Goal: Complete application form: Complete application form

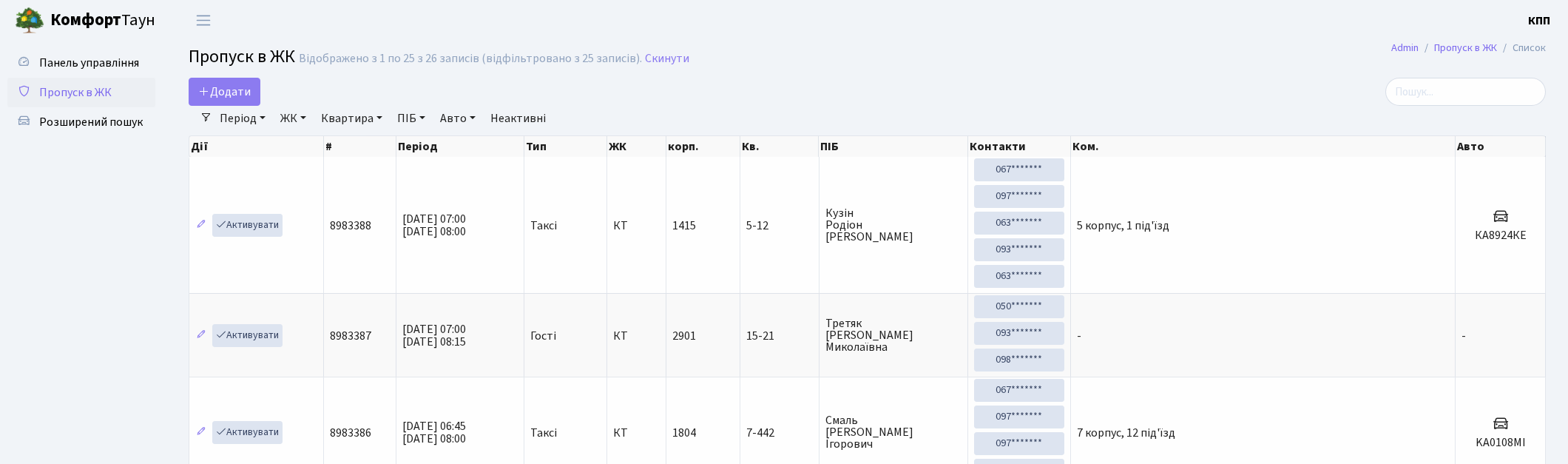
select select "25"
click at [1440, 88] on input "search" at bounding box center [1465, 91] width 160 height 28
click at [1484, 92] on input "search" at bounding box center [1465, 91] width 160 height 28
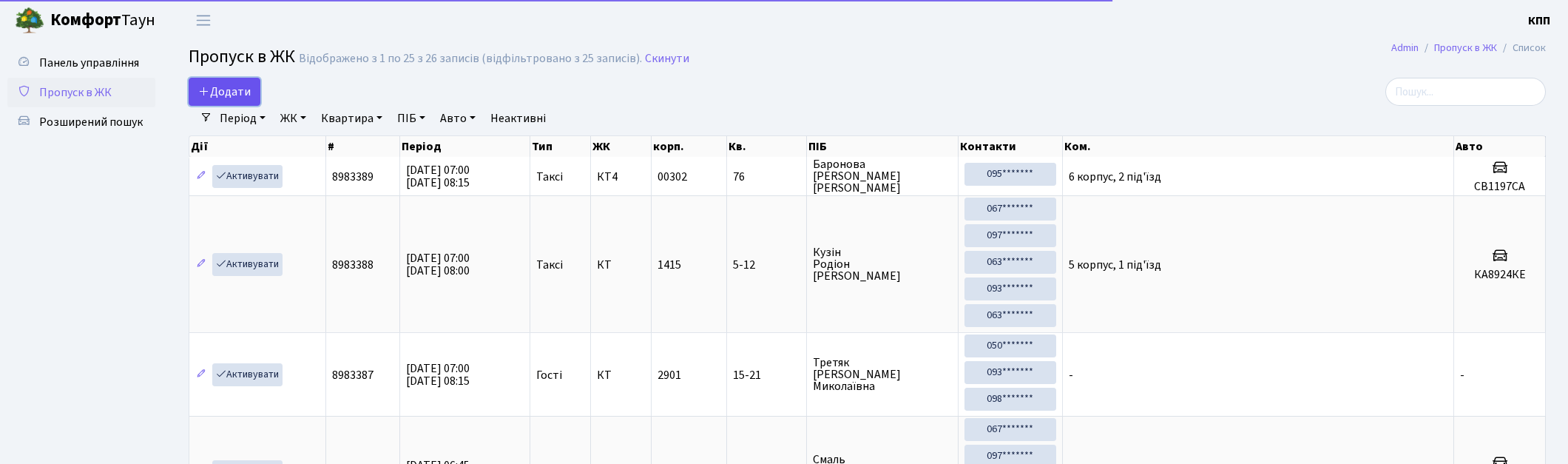
click at [239, 92] on span "Додати" at bounding box center [224, 91] width 53 height 16
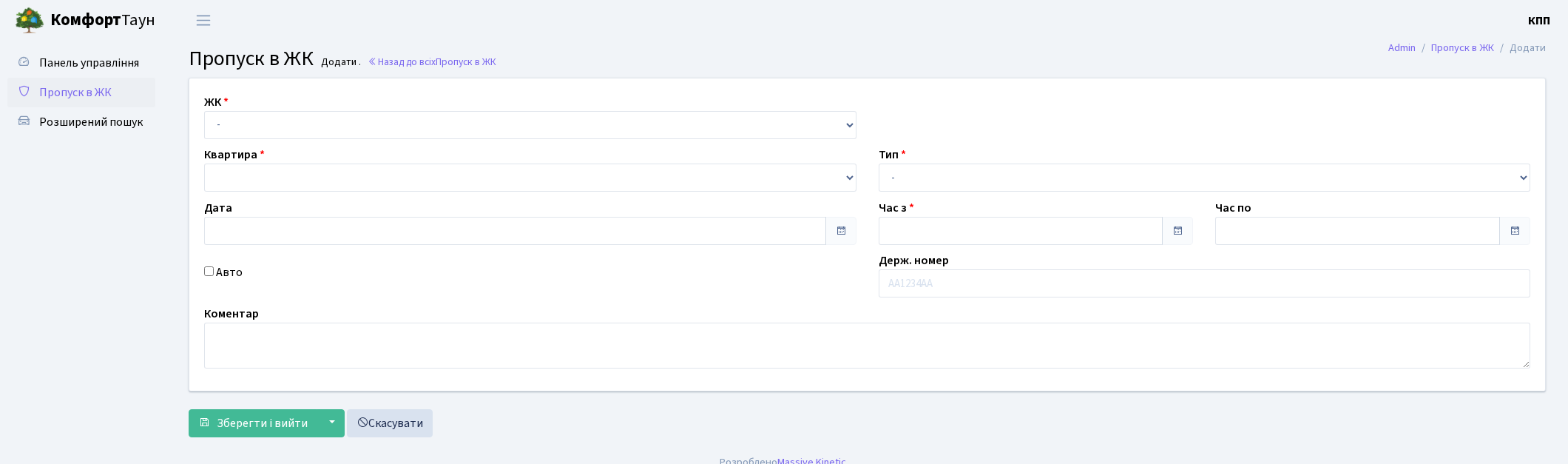
type input "16.09.2025"
type input "07:00"
type input "08:00"
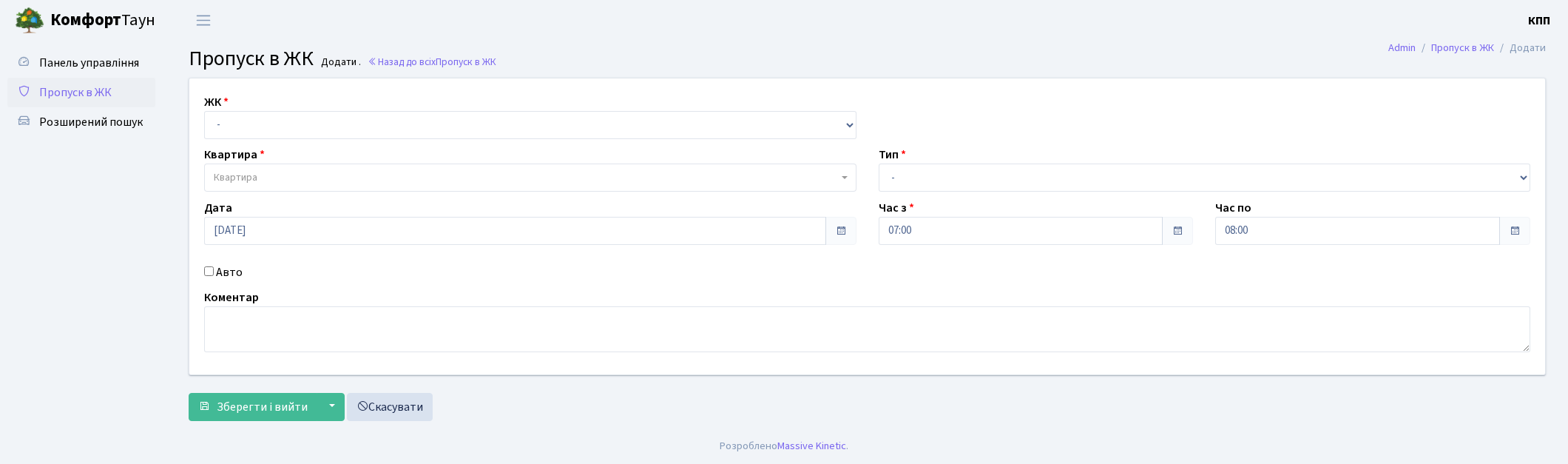
select select "271"
click at [205, 111] on select "- КТ, вул. Регенераторна, 4 КТ2, просп. Соборності, 17 КТ3, вул. Березнева, 16 …" at bounding box center [530, 125] width 652 height 28
select select
click at [292, 173] on span "Квартира" at bounding box center [526, 177] width 624 height 14
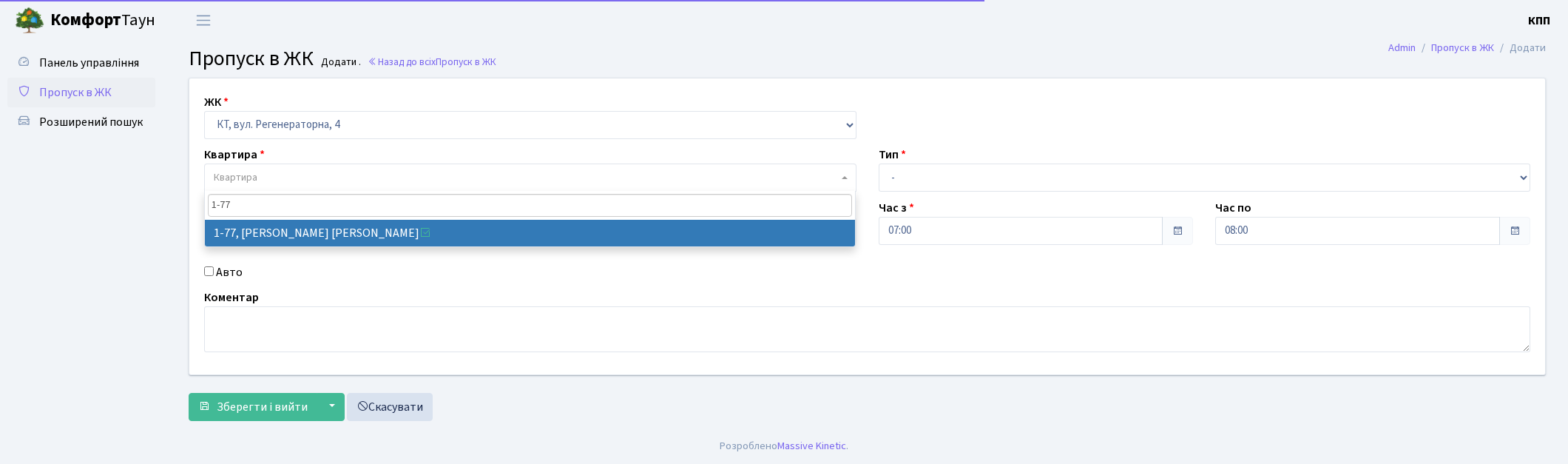
type input "1-77"
select select "77"
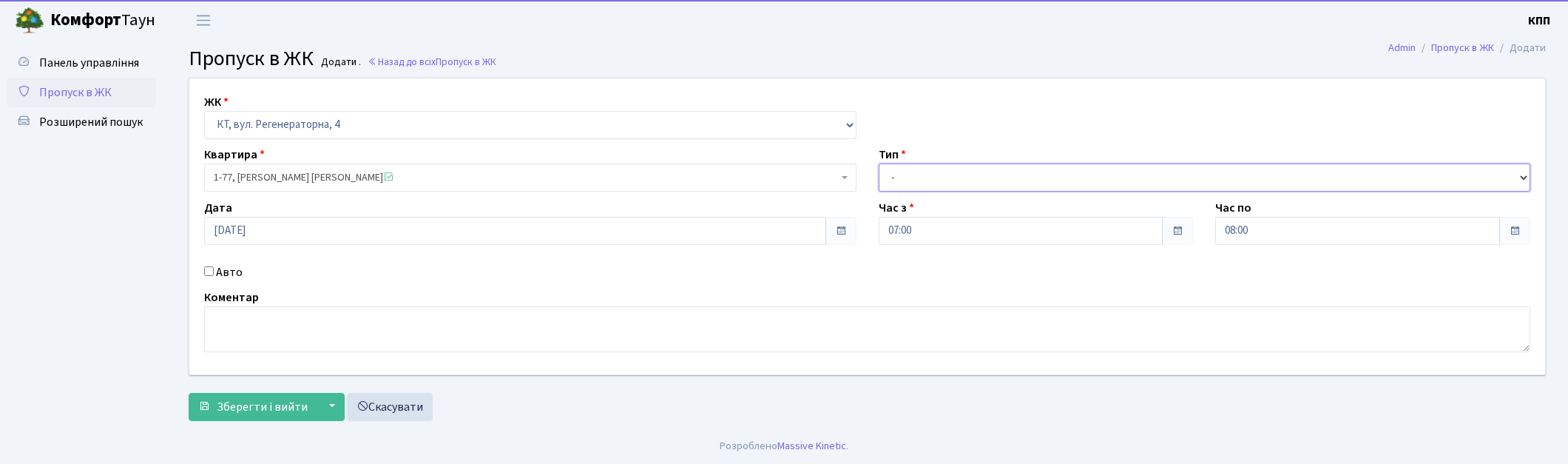
click at [970, 180] on select "- Доставка Таксі Гості Сервіс" at bounding box center [1204, 177] width 652 height 28
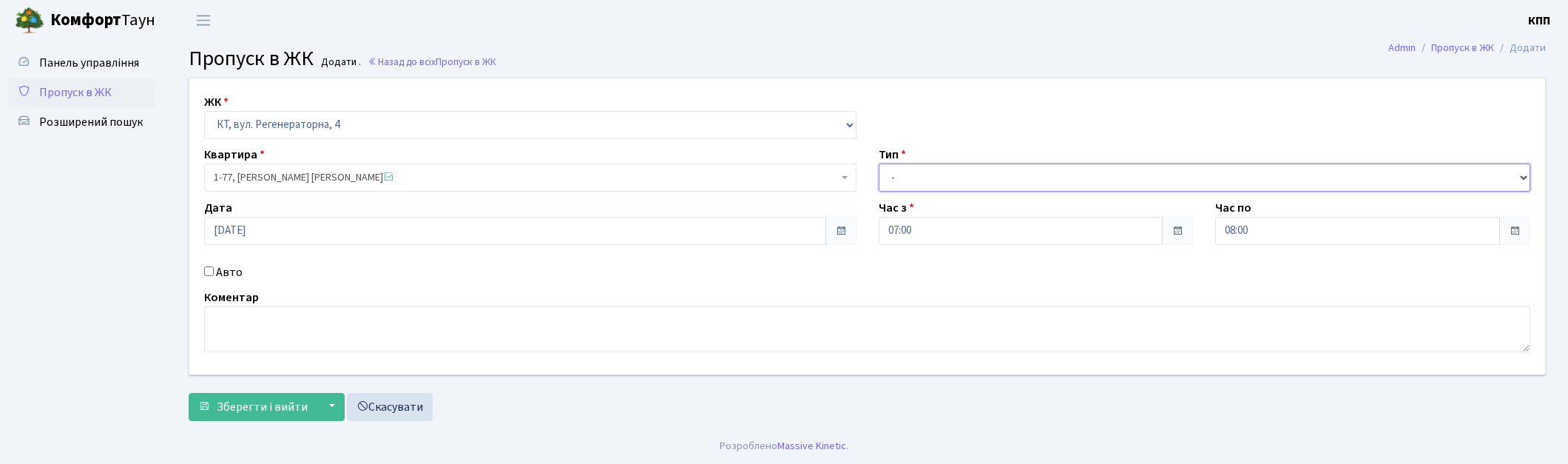
select select "3"
click at [879, 163] on select "- Доставка Таксі Гості Сервіс" at bounding box center [1204, 177] width 652 height 28
click at [220, 271] on label "Авто" at bounding box center [229, 272] width 27 height 17
click at [214, 271] on input "Авто" at bounding box center [209, 271] width 10 height 10
checkbox input "true"
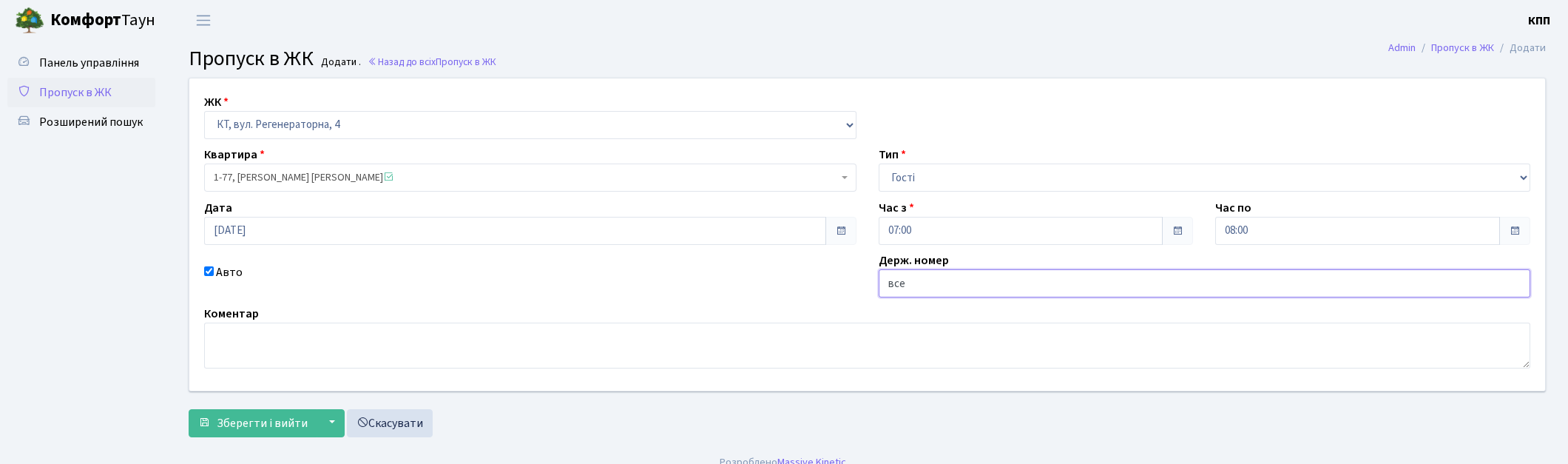
type input "всех"
drag, startPoint x: 974, startPoint y: 295, endPoint x: 804, endPoint y: 284, distance: 170.4
click at [804, 284] on div "ЖК - КТ, вул. Регенераторна, 4 КТ2, просп. Соборності, 17 КТ3, вул. Березнева, …" at bounding box center [867, 234] width 1378 height 312
click at [223, 266] on label "Авто" at bounding box center [229, 272] width 27 height 17
click at [214, 266] on input "Авто" at bounding box center [209, 271] width 10 height 10
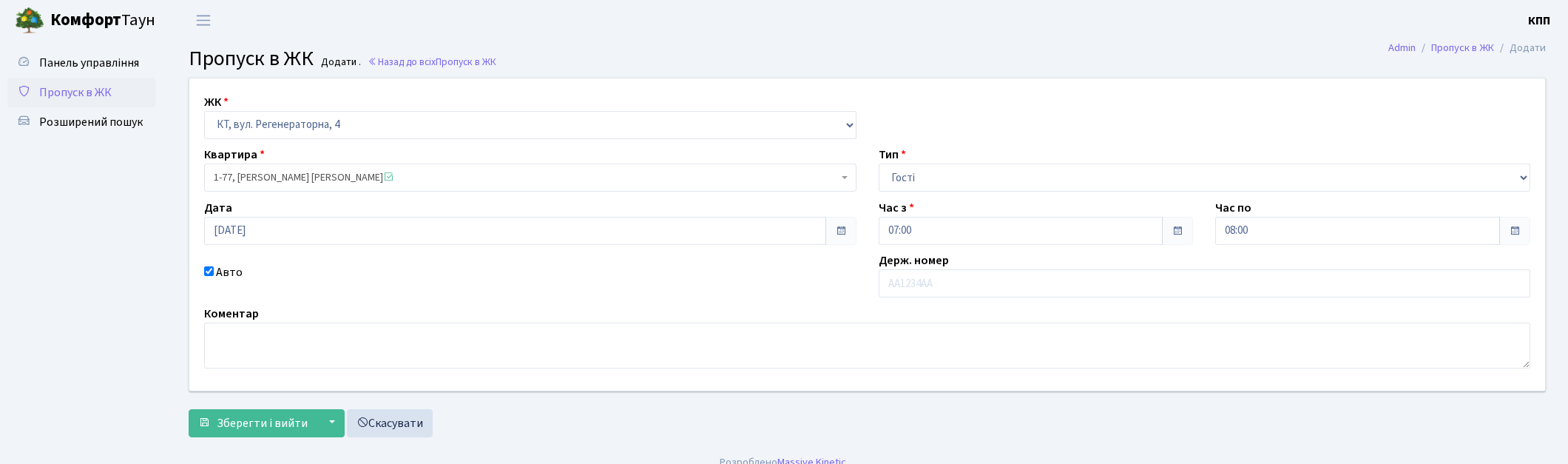
checkbox input "false"
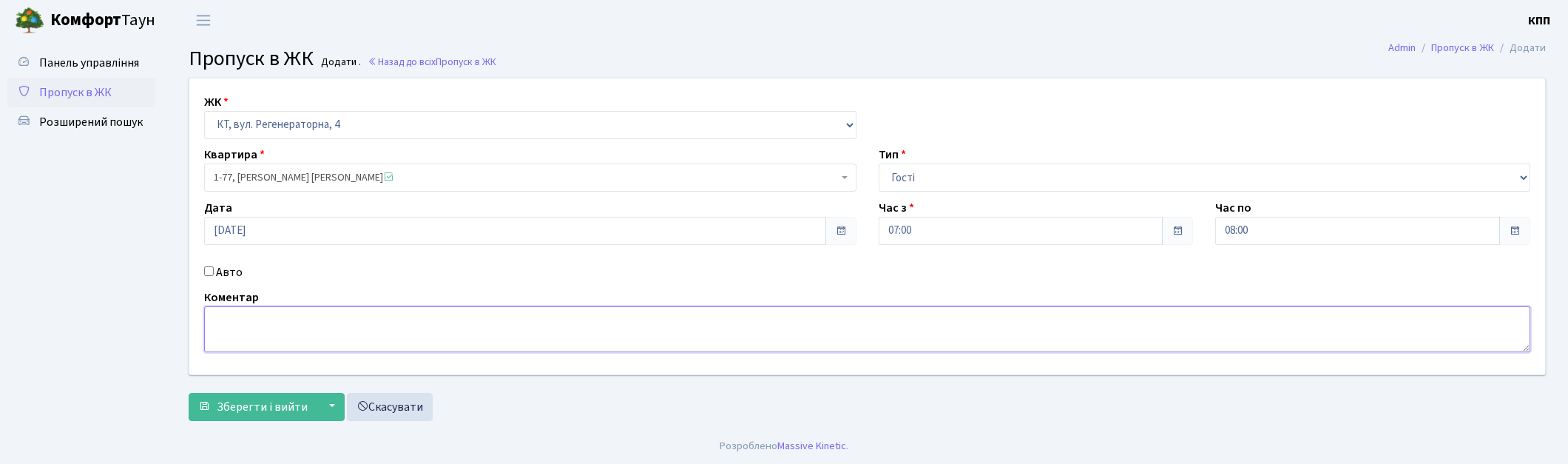
click at [237, 340] on textarea at bounding box center [867, 330] width 1326 height 46
type textarea "всех"
click at [229, 405] on span "Зберегти і вийти" at bounding box center [262, 406] width 91 height 16
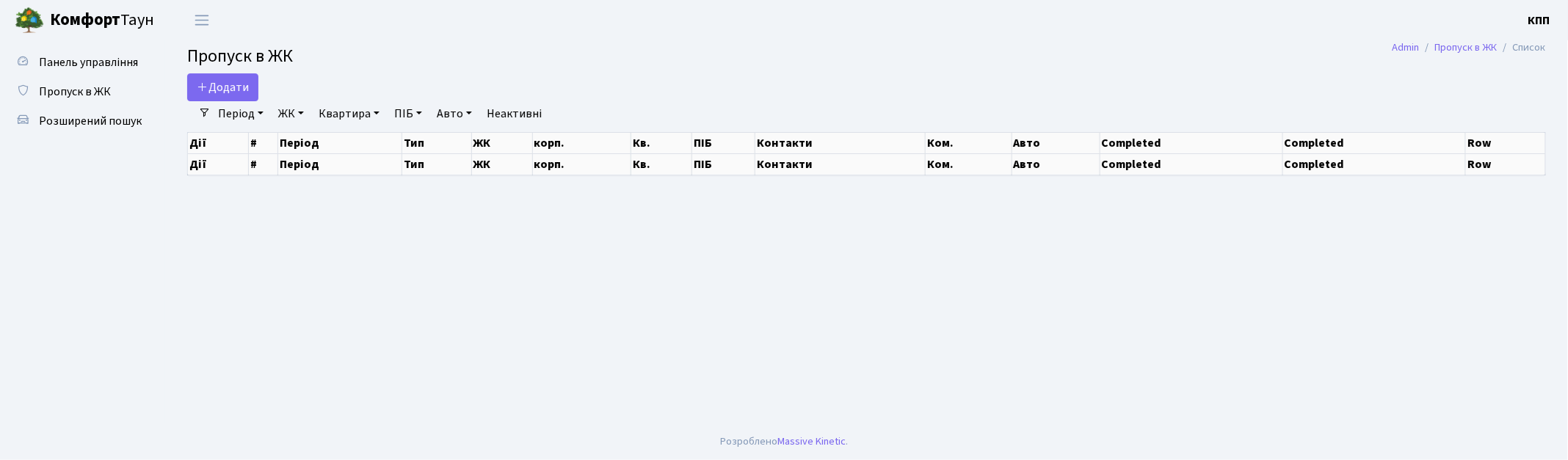
select select "25"
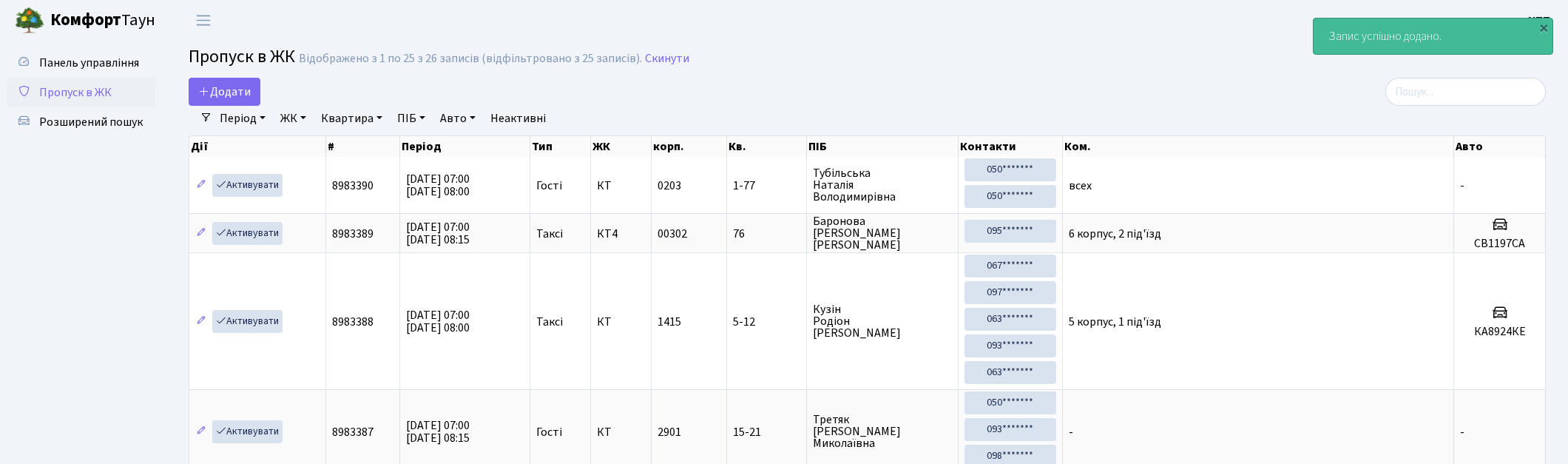
click at [181, 80] on div "Додати" at bounding box center [638, 91] width 920 height 28
click at [247, 98] on span "Додати" at bounding box center [224, 91] width 53 height 16
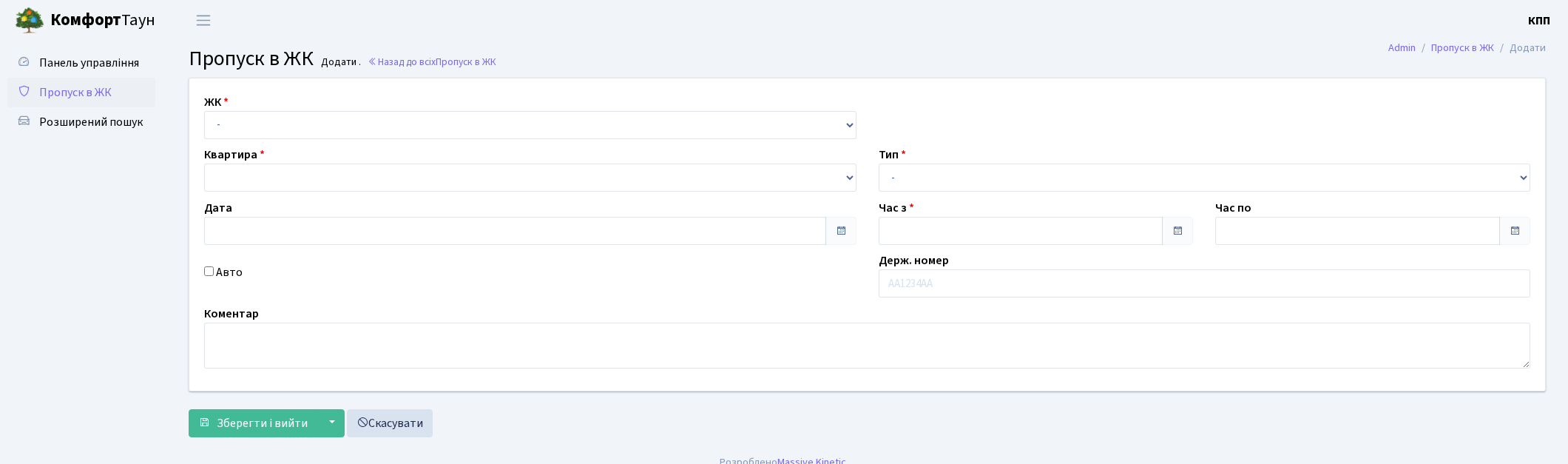
click at [308, 136] on select "- КТ, вул. Регенераторна, 4 КТ2, просп. [STREET_ADDRESS] [STREET_ADDRESS] [PERS…" at bounding box center [530, 125] width 652 height 28
type input "16.09.2025"
type input "07:00"
type input "08:00"
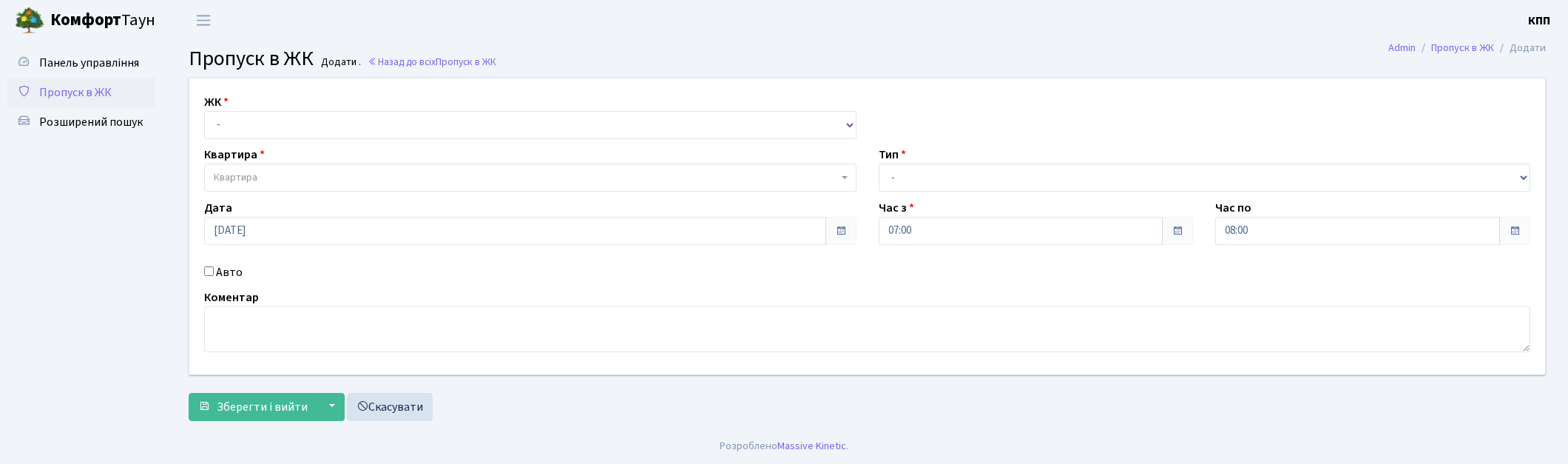
select select "271"
click at [205, 111] on select "- КТ, вул. Регенераторна, 4 КТ2, просп. Соборності, 17 КТ3, вул. Березнева, 16 …" at bounding box center [530, 125] width 652 height 28
select select
click at [307, 175] on span "Квартира" at bounding box center [526, 177] width 624 height 14
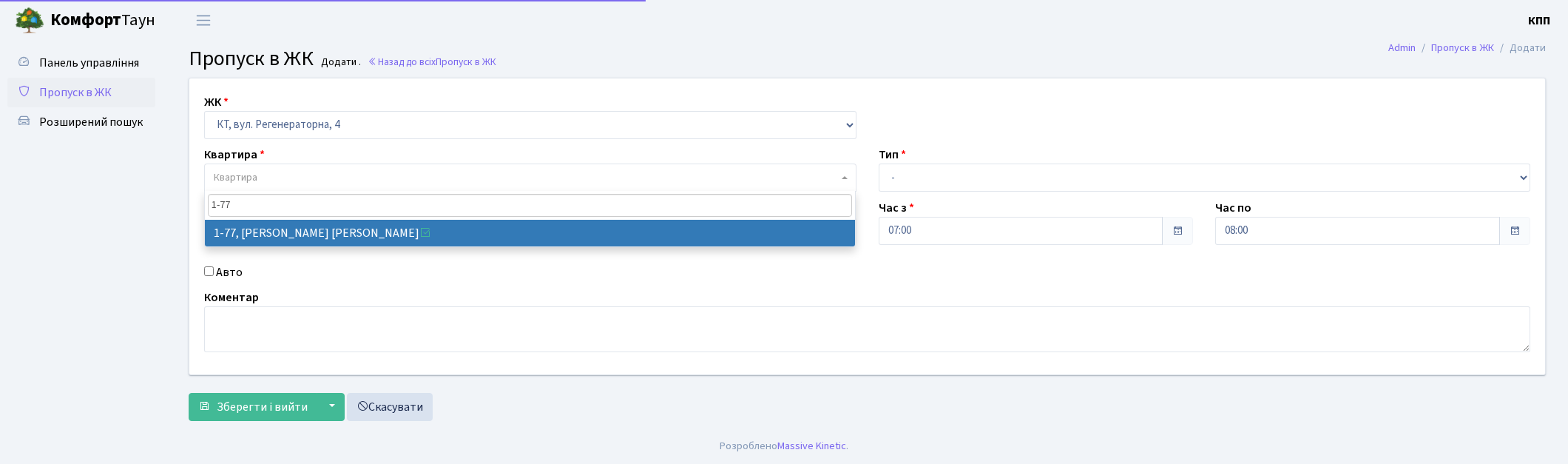
type input "1-77"
select select "77"
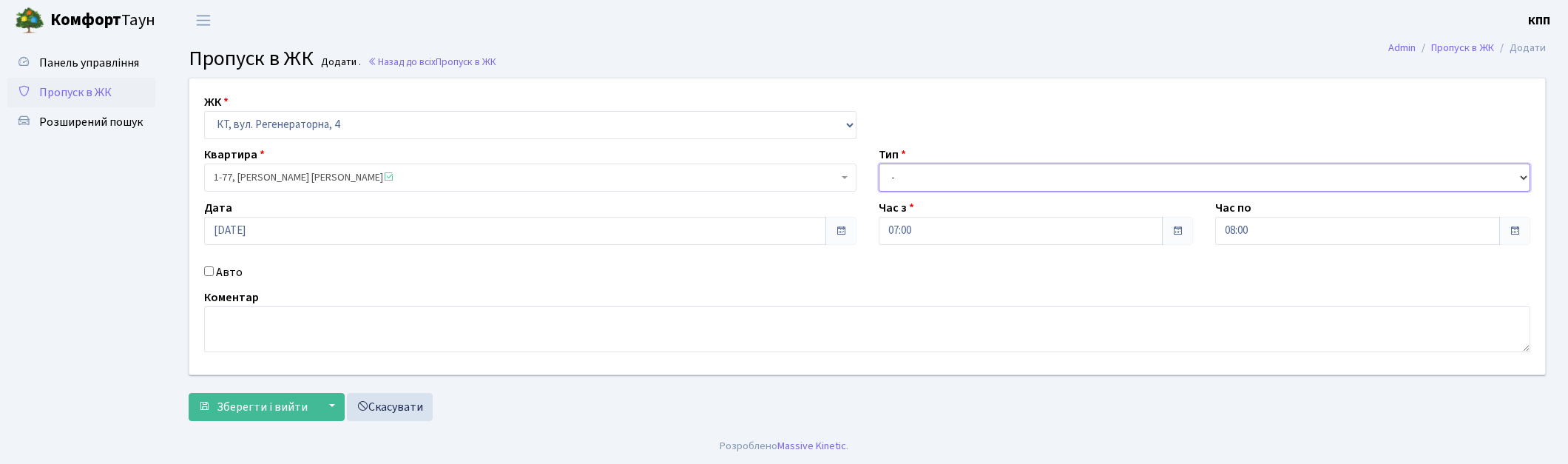
click at [926, 185] on select "- Доставка Таксі Гості Сервіс" at bounding box center [1204, 177] width 652 height 28
select select "3"
click at [879, 163] on select "- Доставка Таксі Гості Сервіс" at bounding box center [1204, 177] width 652 height 28
click at [222, 272] on label "Авто" at bounding box center [229, 272] width 27 height 17
click at [214, 272] on input "Авто" at bounding box center [209, 271] width 10 height 10
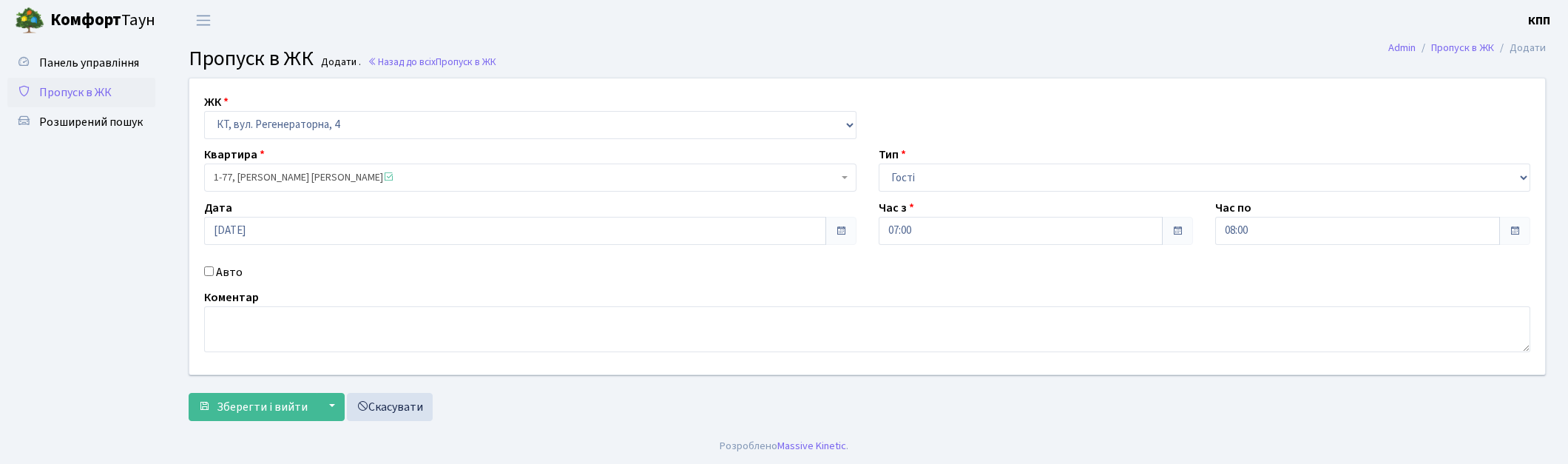
checkbox input "true"
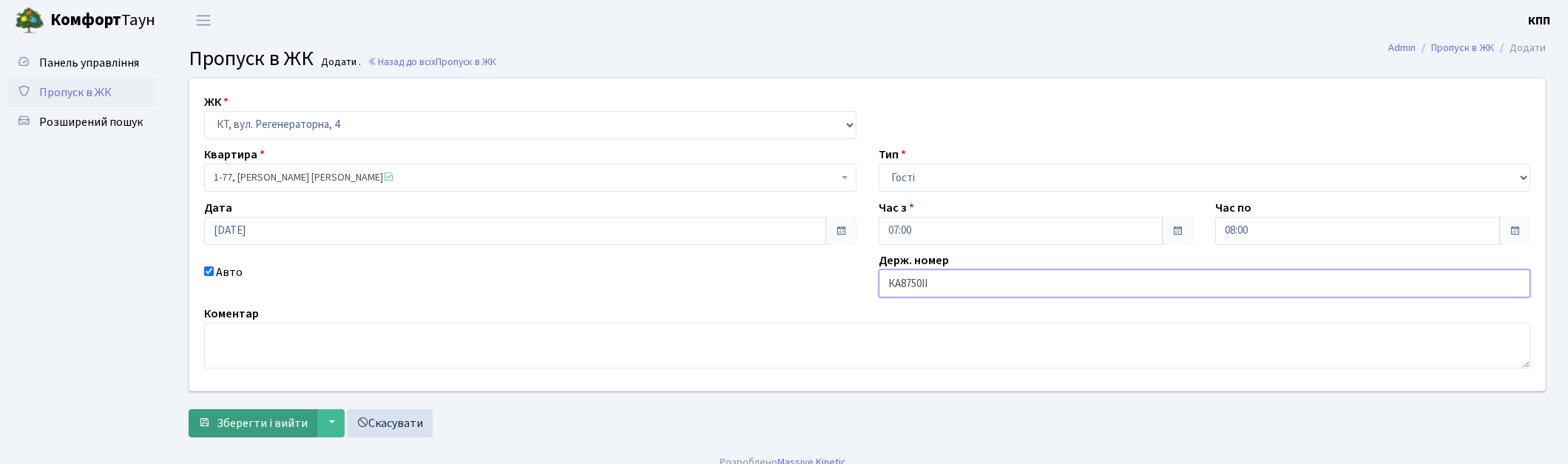
type input "КА8750ІІ"
click at [265, 435] on button "Зберегти і вийти" at bounding box center [253, 423] width 129 height 28
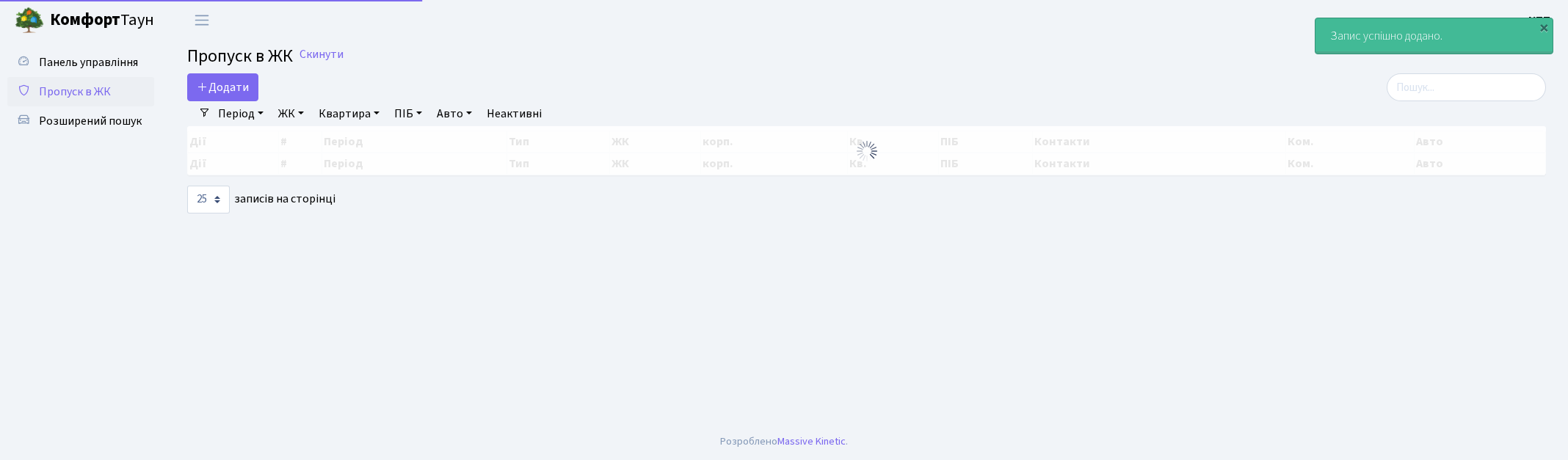
select select "25"
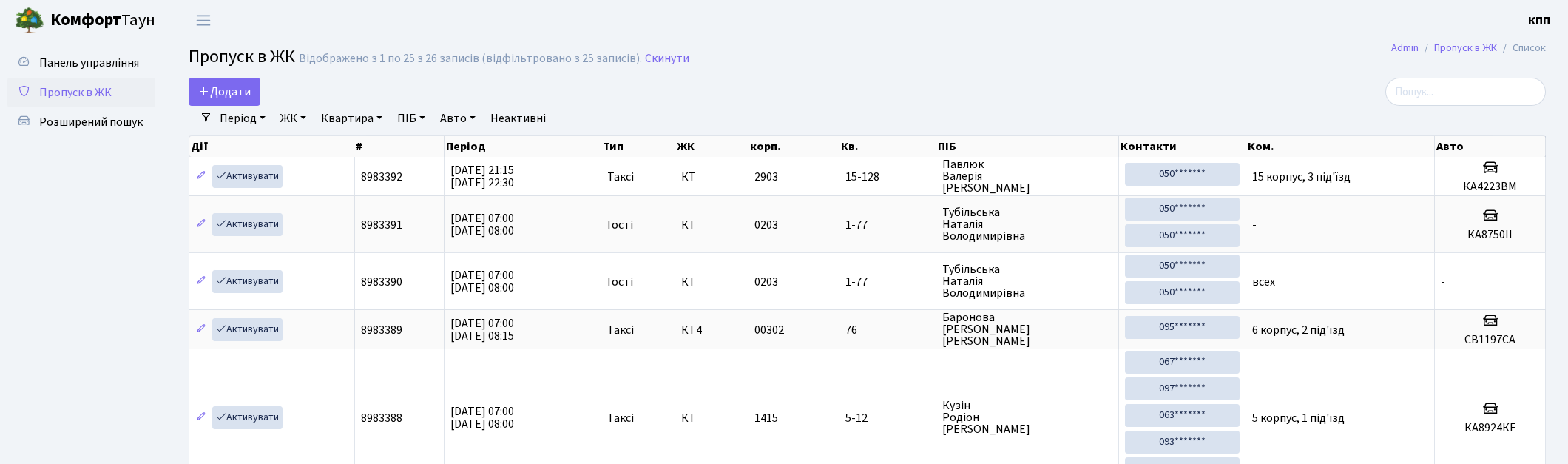
click at [95, 57] on span "Панель управління" at bounding box center [89, 62] width 100 height 16
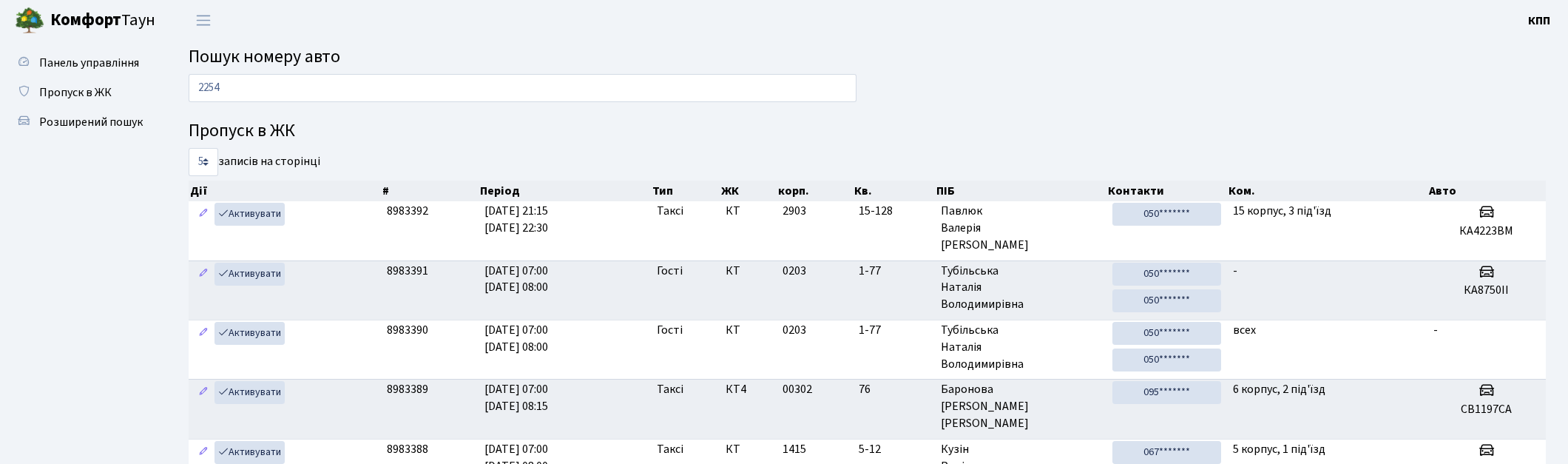
type input "2254"
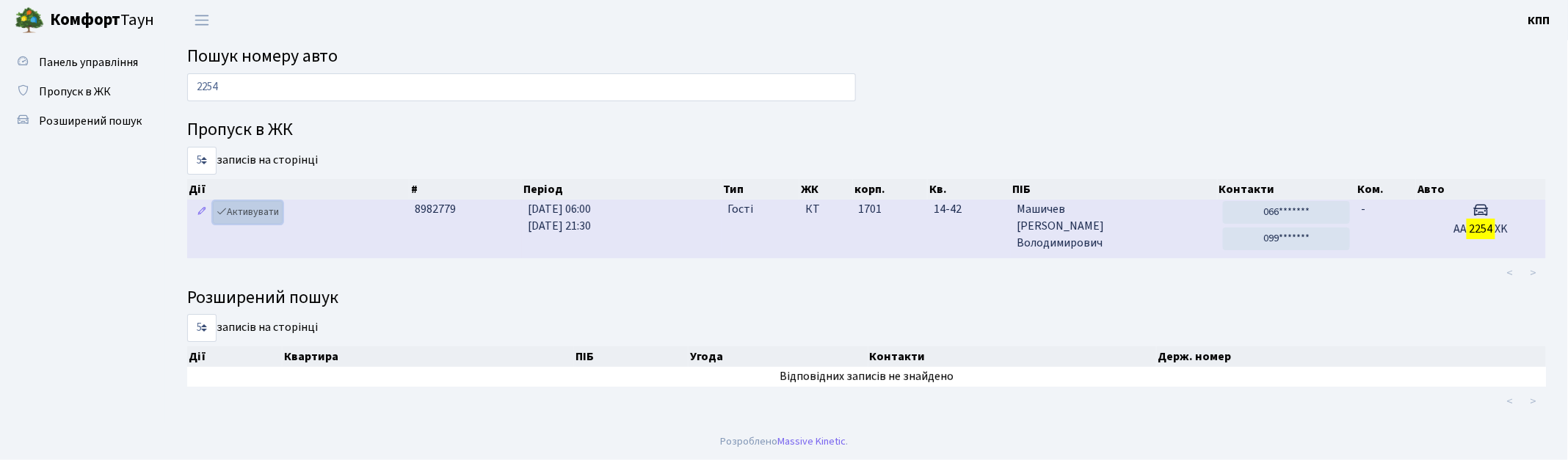
click at [255, 208] on link "Активувати" at bounding box center [247, 212] width 70 height 23
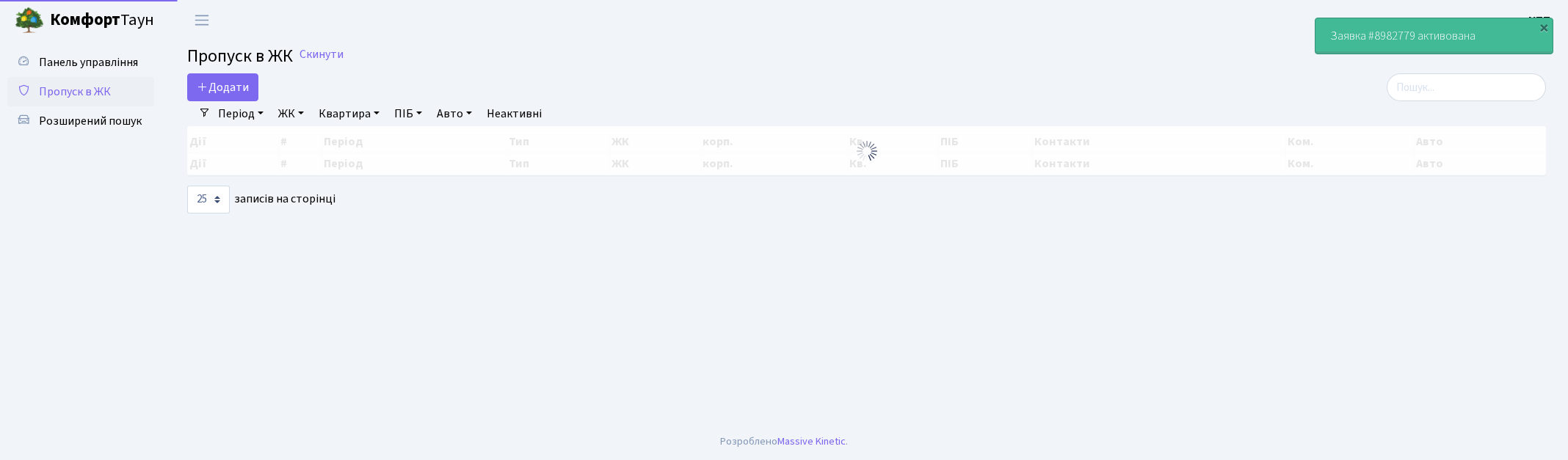
select select "25"
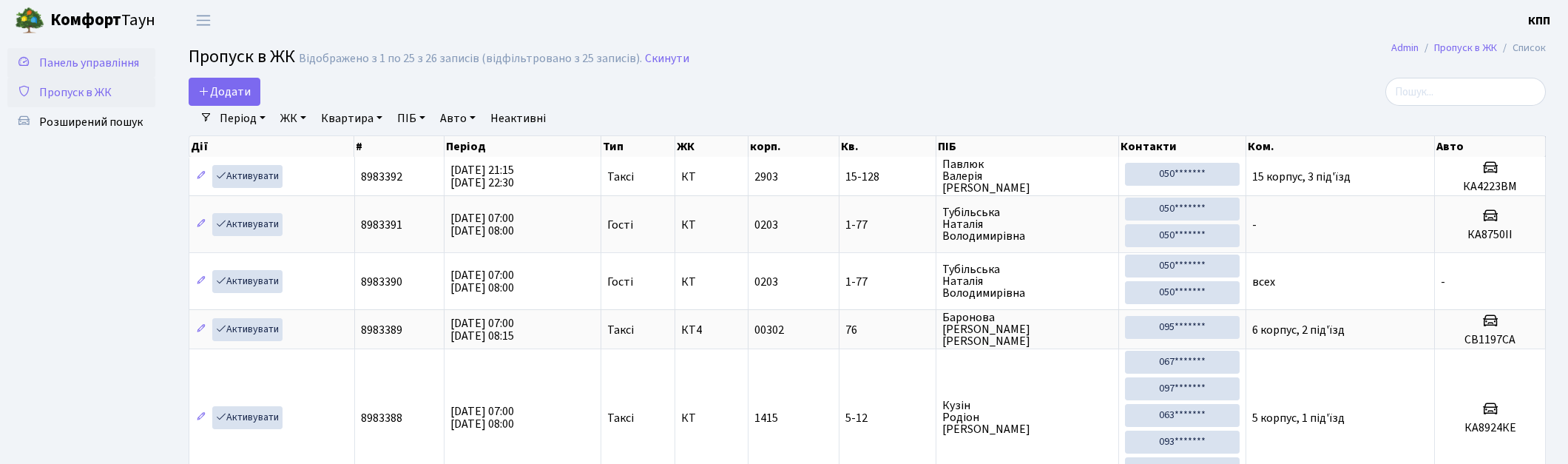
click at [78, 63] on span "Панель управління" at bounding box center [89, 62] width 100 height 16
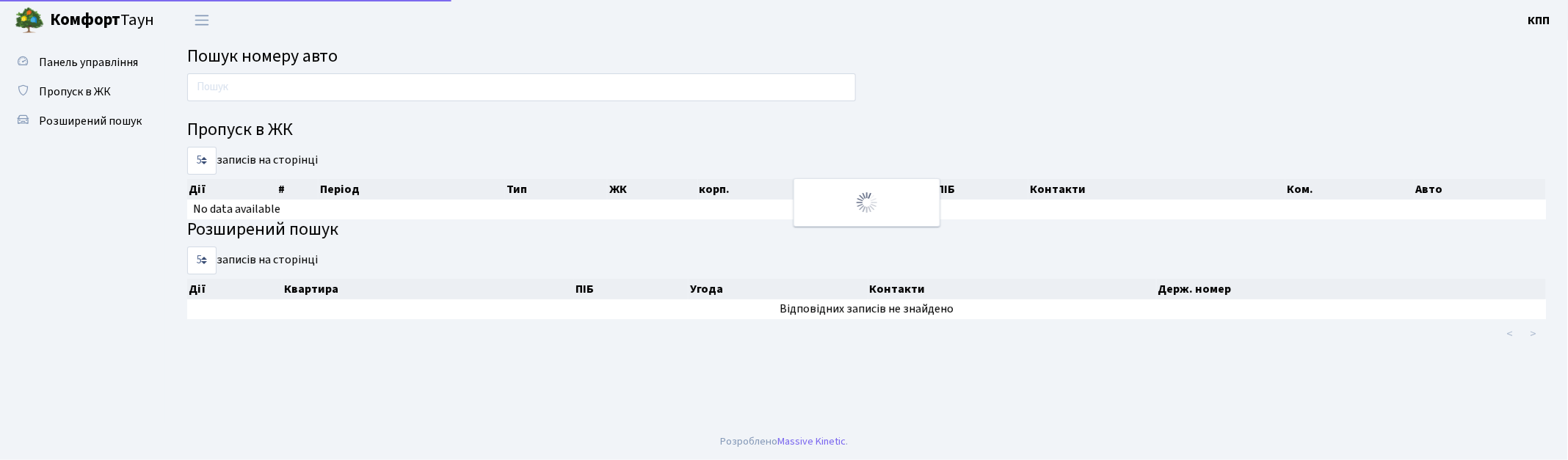
click at [339, 106] on div at bounding box center [521, 90] width 691 height 35
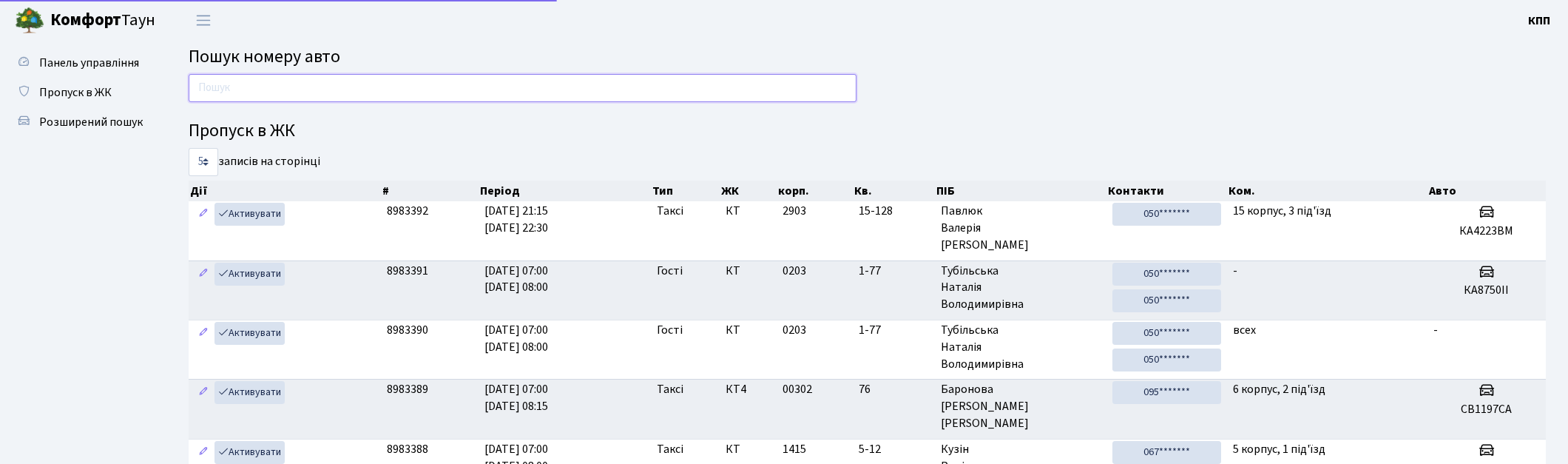
click at [343, 96] on input "text" at bounding box center [522, 87] width 668 height 28
